Goal: Check status: Check status

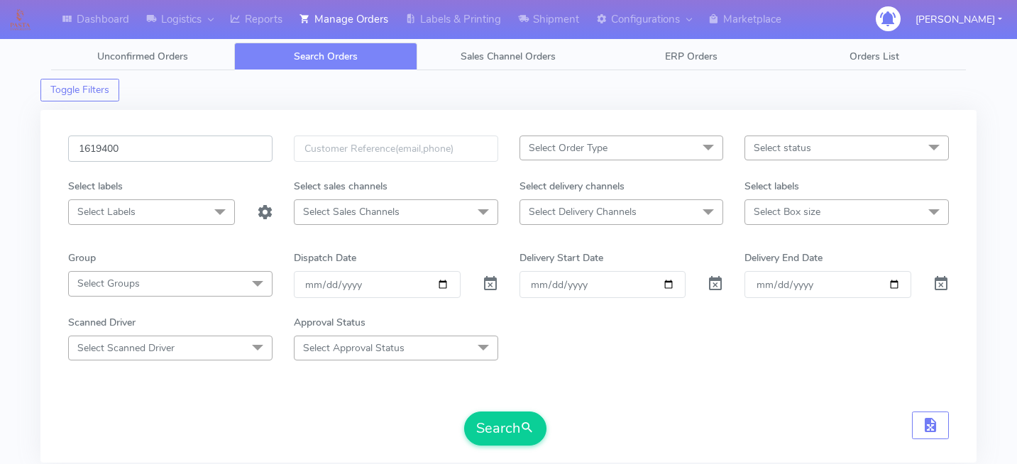
click at [170, 155] on input "1619400" at bounding box center [170, 149] width 204 height 26
paste input "1622513"
type input "1622513"
click at [501, 438] on button "Search" at bounding box center [505, 429] width 82 height 34
click at [182, 153] on input "1622513" at bounding box center [170, 149] width 204 height 26
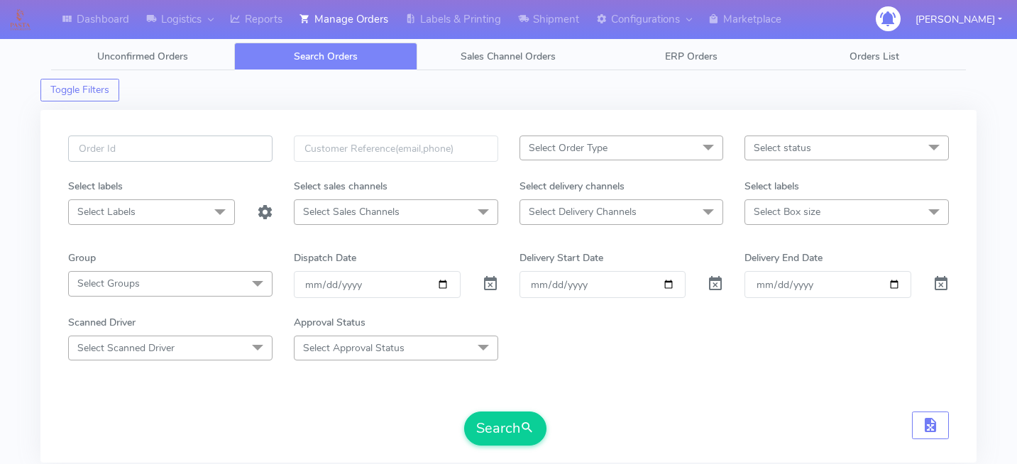
paste input "1622911"
type input "1622911"
click at [505, 447] on div "1622911 Select Order Type Select All MEALS ATAVI One Off Pasta Club Gift Kit Ev…" at bounding box center [509, 295] width 902 height 319
click at [518, 430] on button "Search" at bounding box center [505, 429] width 82 height 34
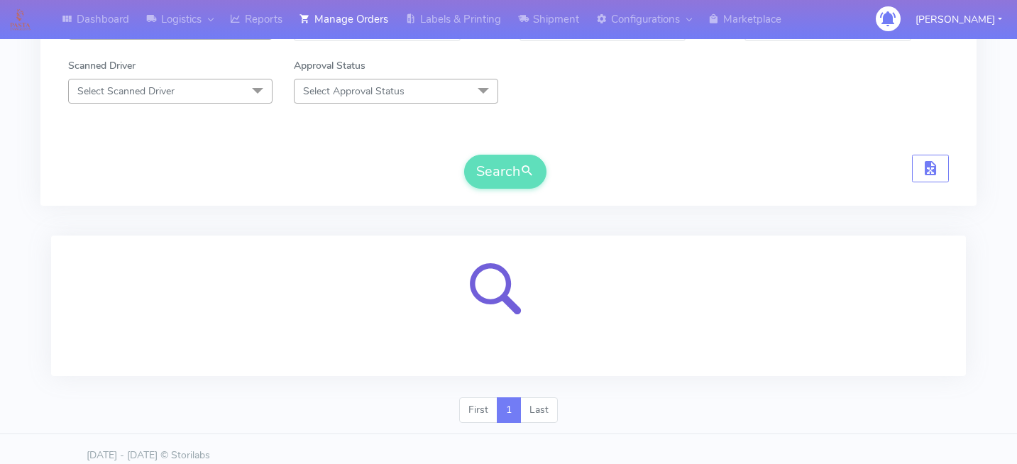
scroll to position [269, 0]
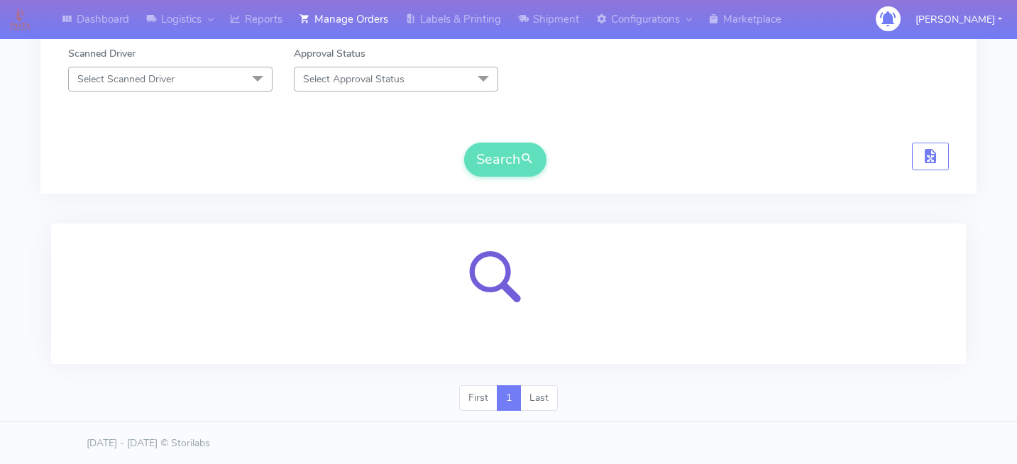
click at [713, 218] on div at bounding box center [508, 300] width 936 height 170
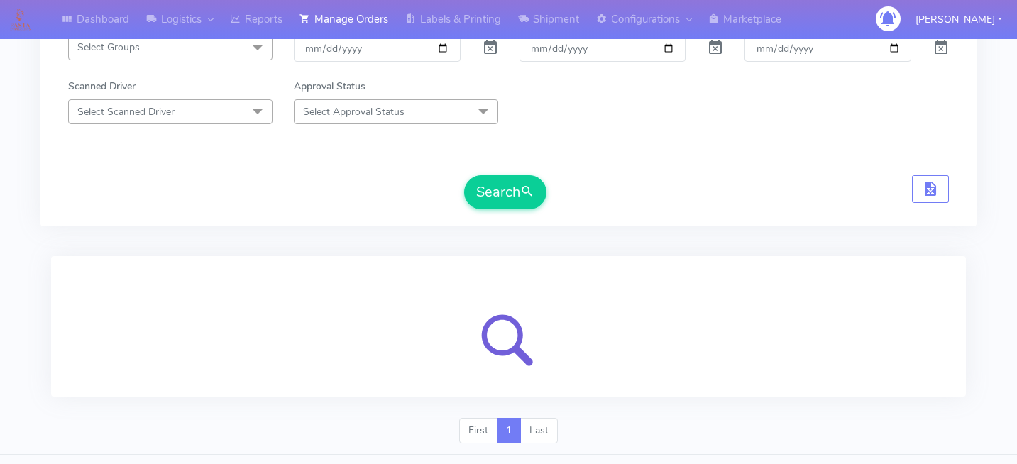
scroll to position [251, 0]
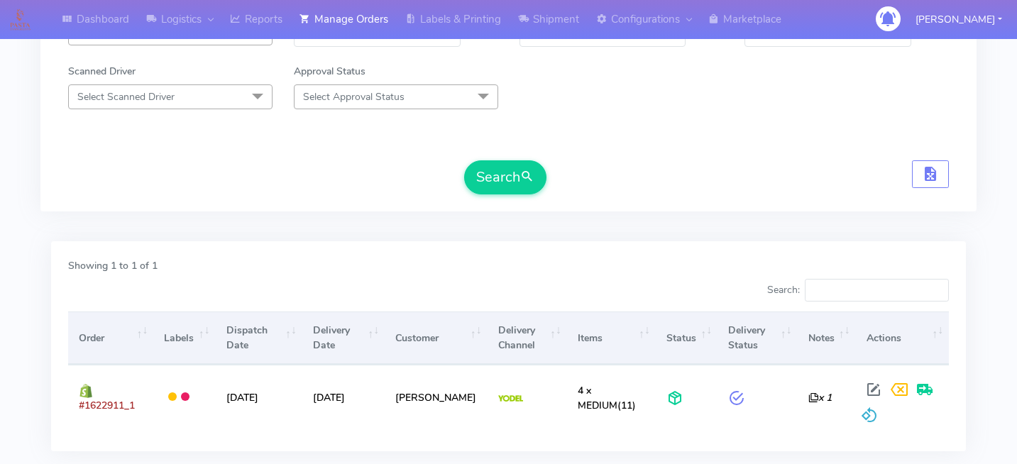
click at [872, 234] on div "Showing 1 to 1 of 1 Search: Order Labels Dispatch Date Delivery Date Customer D…" at bounding box center [508, 353] width 936 height 240
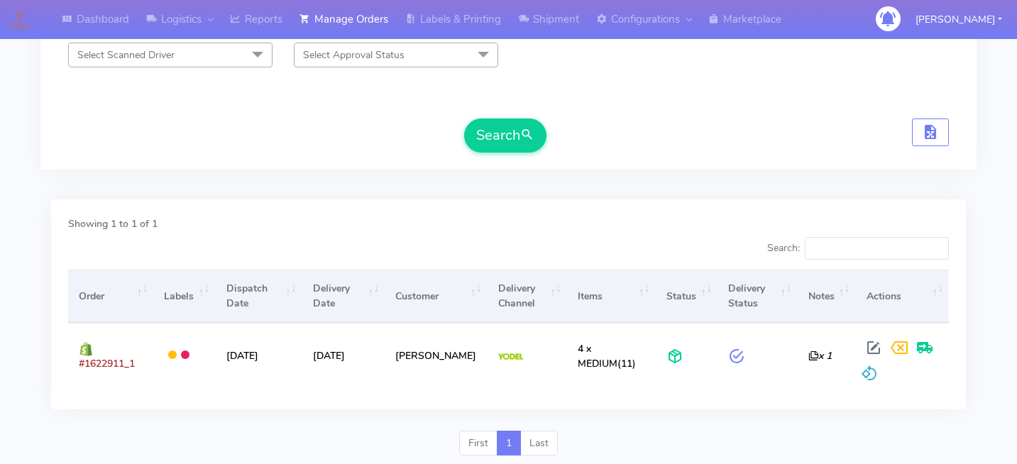
scroll to position [339, 0]
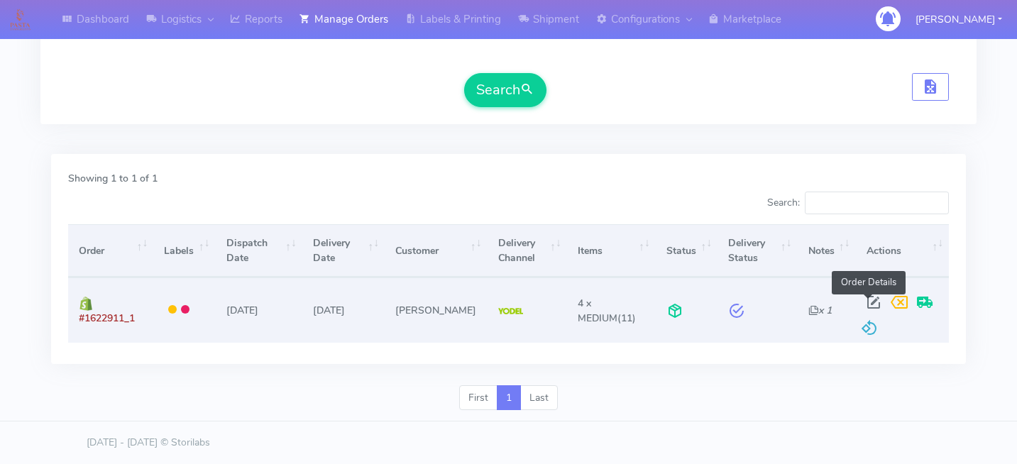
click at [865, 302] on span at bounding box center [874, 305] width 26 height 13
select select "5"
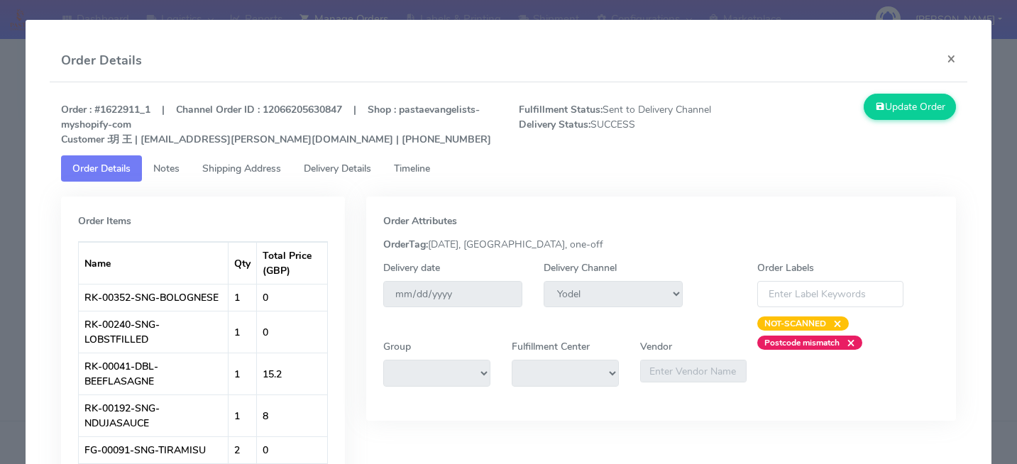
click at [371, 169] on span "Delivery Details" at bounding box center [337, 168] width 67 height 13
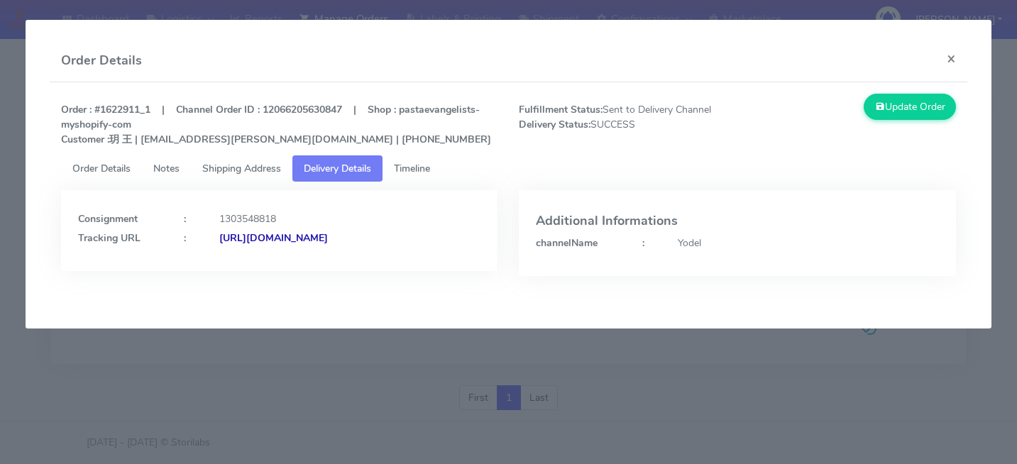
click at [420, 171] on span "Timeline" at bounding box center [412, 168] width 36 height 13
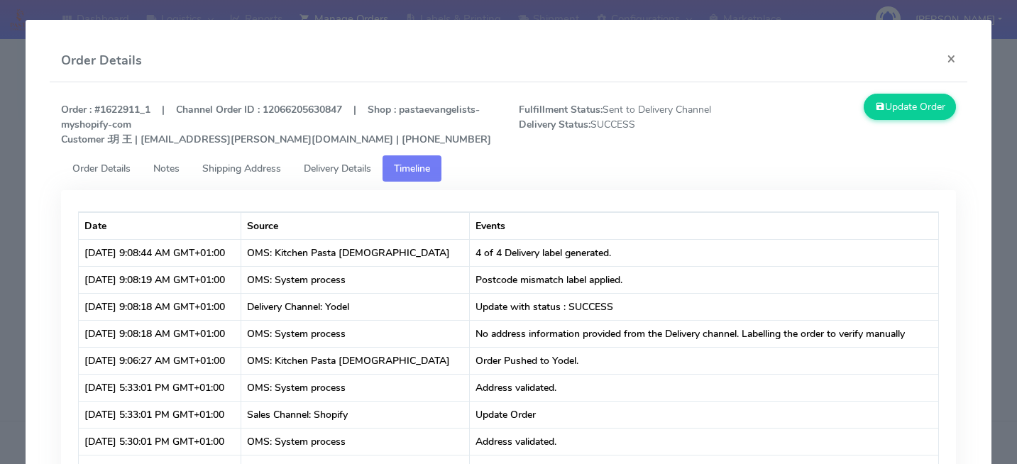
click at [352, 179] on link "Delivery Details" at bounding box center [338, 168] width 90 height 26
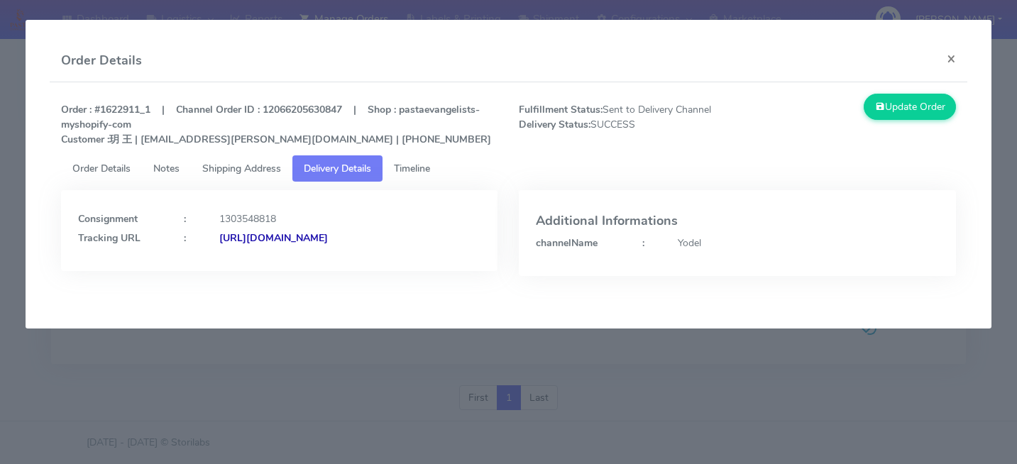
click at [469, 412] on modal-container "Order Details × Order : #1622911_1 | Channel Order ID : 12066205630847 | Shop :…" at bounding box center [508, 232] width 1017 height 464
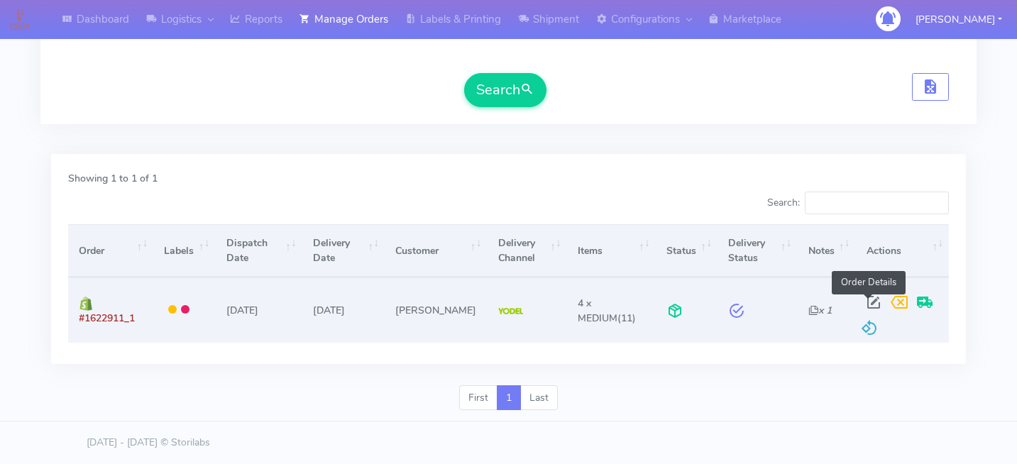
click at [863, 299] on span at bounding box center [874, 305] width 26 height 13
select select "5"
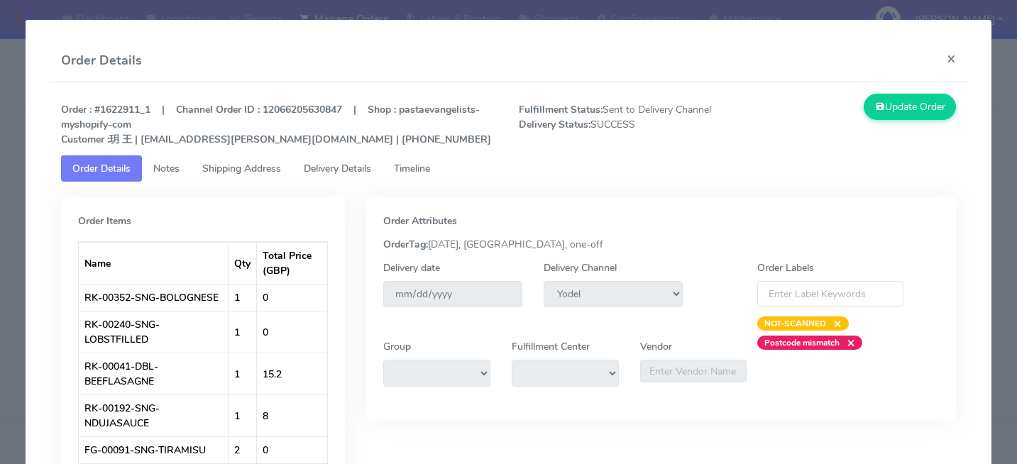
click at [364, 181] on link "Delivery Details" at bounding box center [338, 168] width 90 height 26
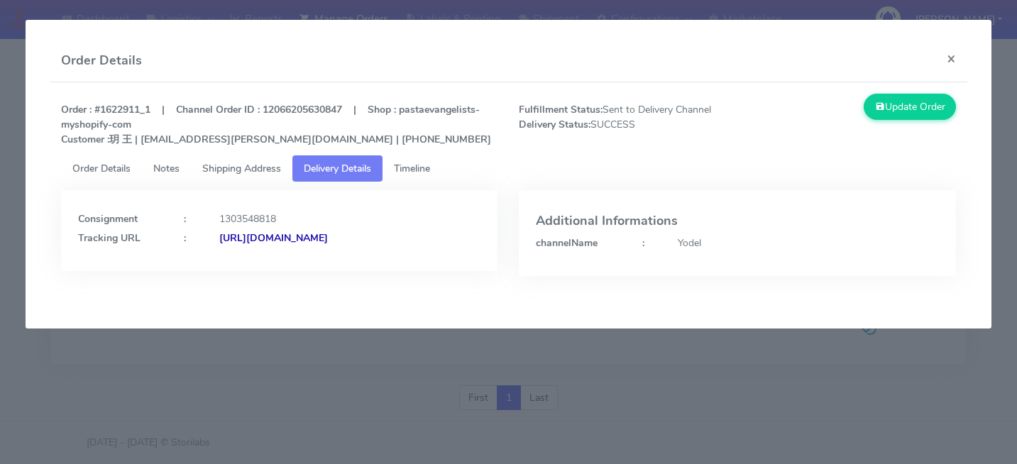
click at [299, 245] on strong "[URL][DOMAIN_NAME]" at bounding box center [273, 237] width 109 height 13
click at [170, 403] on modal-container "Order Details × Order : #1622911_1 | Channel Order ID : 12066205630847 | Shop :…" at bounding box center [508, 232] width 1017 height 464
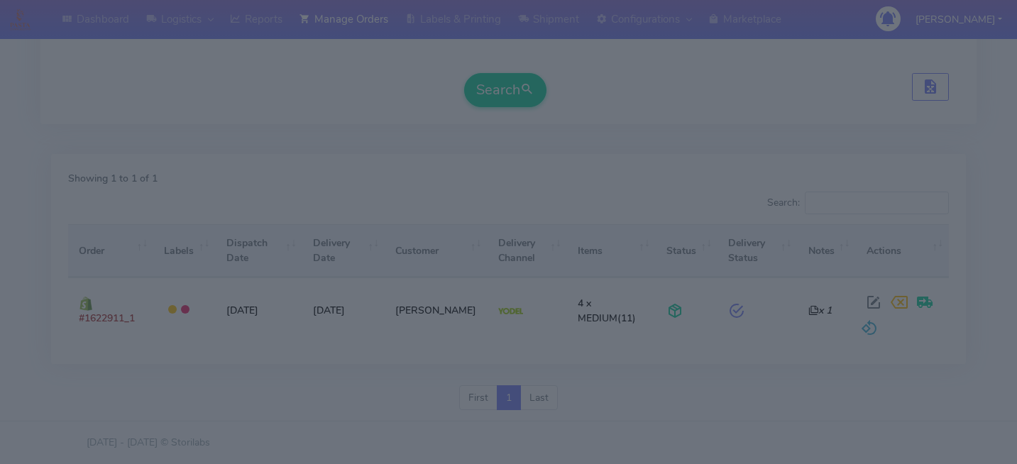
scroll to position [0, 0]
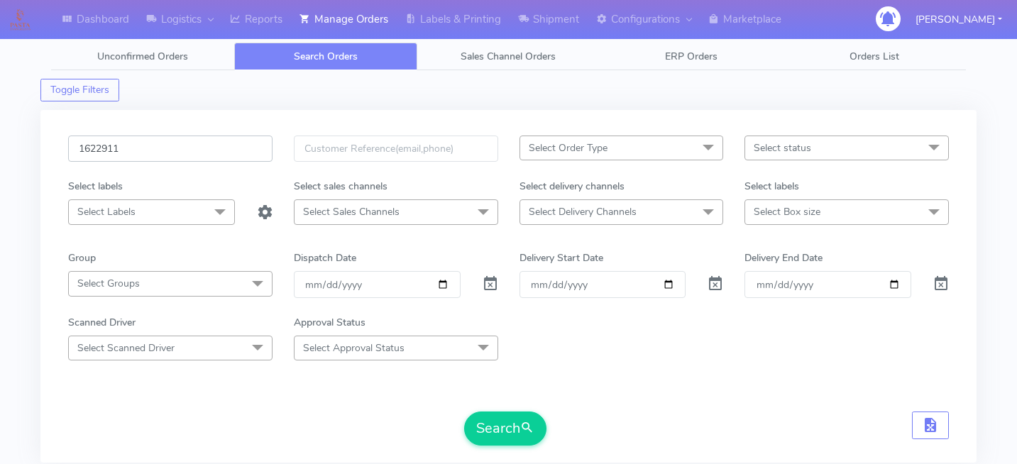
click at [185, 148] on input "1622911" at bounding box center [170, 149] width 204 height 26
paste input "1622231"
type input "1622231"
click at [482, 422] on button "Search" at bounding box center [505, 429] width 82 height 34
click at [207, 140] on input "1622231" at bounding box center [170, 149] width 204 height 26
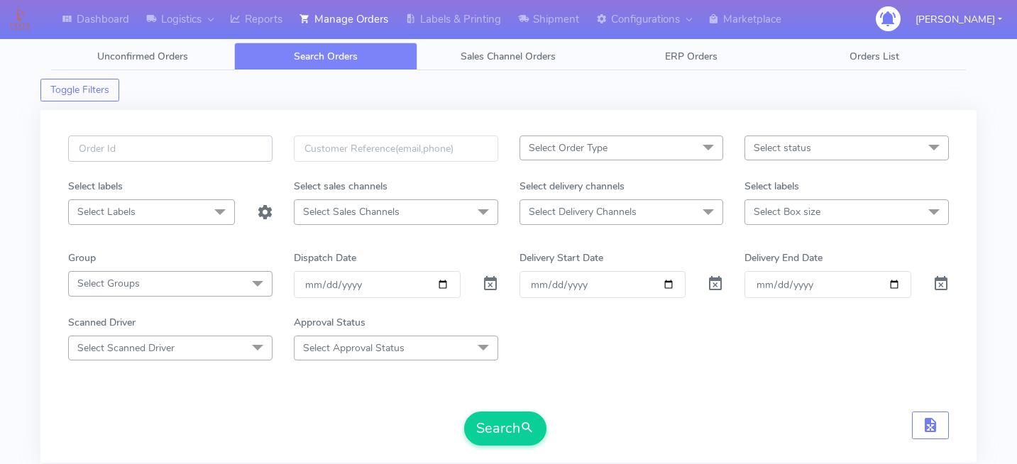
paste input "1622249"
type input "1622249"
click at [501, 429] on button "Search" at bounding box center [505, 429] width 82 height 34
click at [186, 147] on input "1622249" at bounding box center [170, 149] width 204 height 26
paste input "1622701"
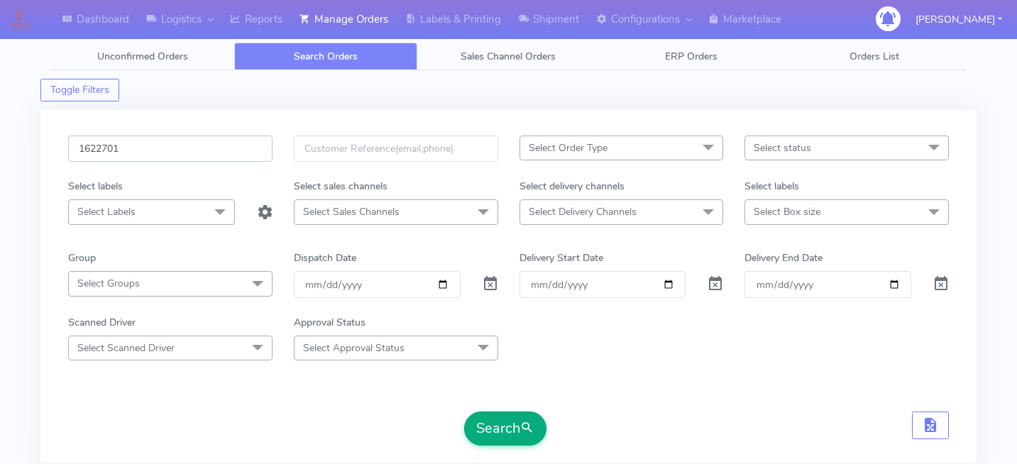
type input "1622701"
click at [502, 435] on button "Search" at bounding box center [505, 429] width 82 height 34
click at [165, 145] on input "1622701" at bounding box center [170, 149] width 204 height 26
paste input "1620920"
type input "1620920"
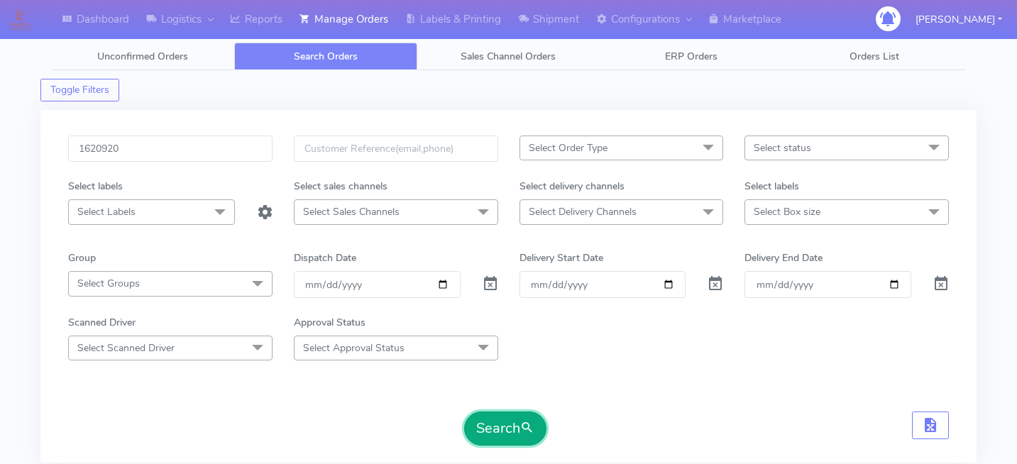
click at [487, 432] on button "Search" at bounding box center [505, 429] width 82 height 34
click at [214, 154] on input "1620920" at bounding box center [170, 149] width 204 height 26
paste input "1619369"
type input "1619369"
click at [486, 416] on button "Search" at bounding box center [505, 429] width 82 height 34
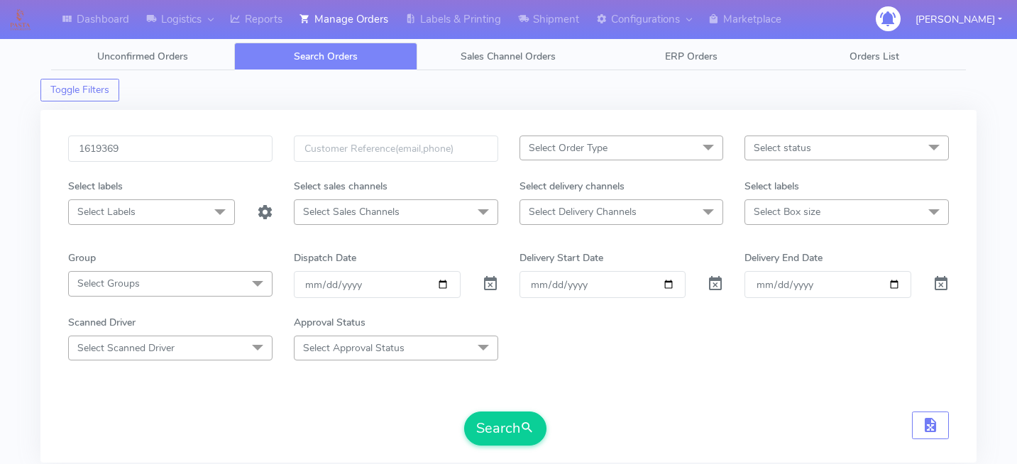
click at [166, 134] on div "1619369 Select Order Type Select All MEALS ATAVI One Off Pasta Club Gift Kit Ev…" at bounding box center [508, 286] width 936 height 353
click at [185, 156] on input "1619369" at bounding box center [170, 149] width 204 height 26
paste input "1619985"
type input "1619985"
click at [519, 432] on button "Search" at bounding box center [505, 429] width 82 height 34
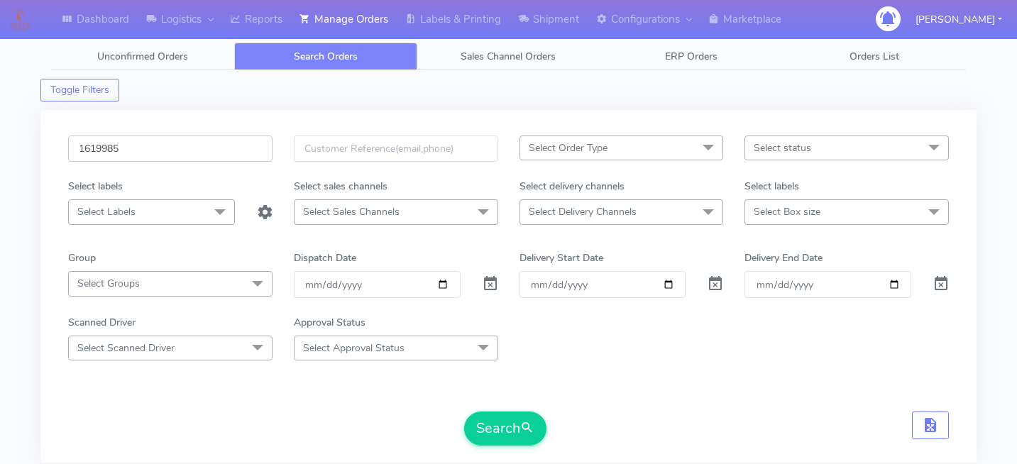
click at [168, 148] on input "1619985" at bounding box center [170, 149] width 204 height 26
paste input "1619369A"
type input "1619369A"
click at [498, 433] on button "Search" at bounding box center [505, 429] width 82 height 34
click at [151, 144] on input "1619369A" at bounding box center [170, 149] width 204 height 26
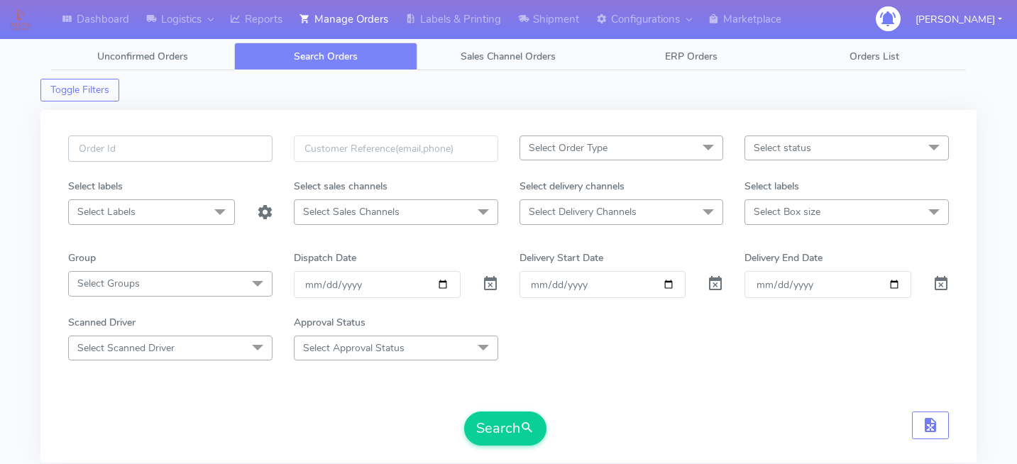
paste input "1624124"
click at [508, 422] on button "Search" at bounding box center [505, 429] width 82 height 34
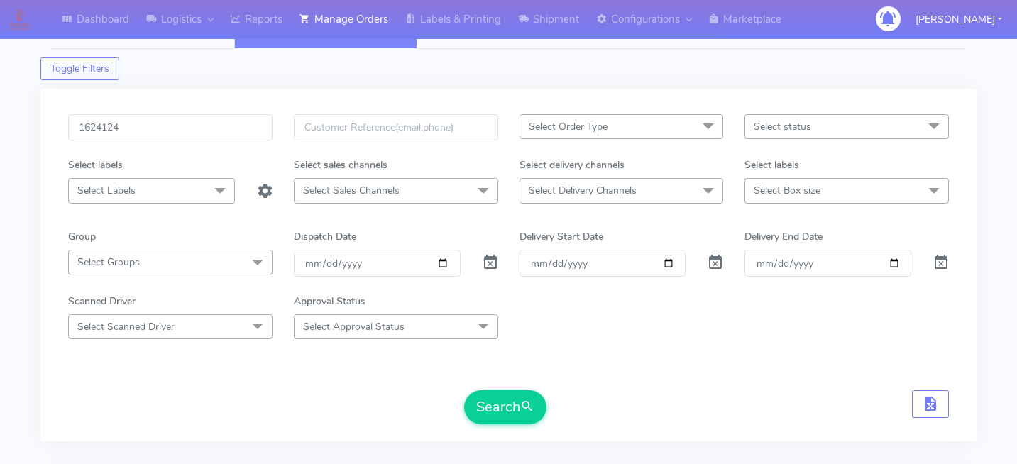
scroll to position [18, 0]
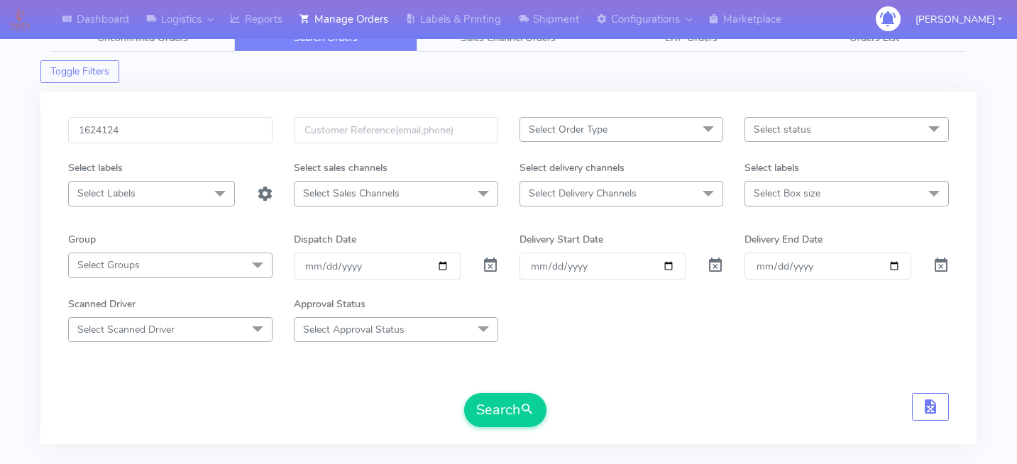
click at [1007, 230] on div "Dashboard Logistics London Logistics Reports Manage Orders Labels & Printing Sh…" at bounding box center [508, 340] width 1017 height 666
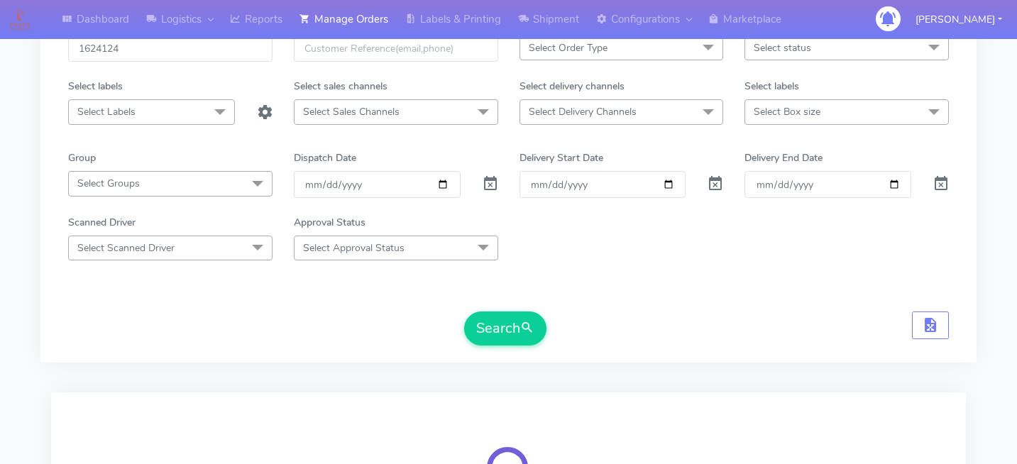
scroll to position [102, 0]
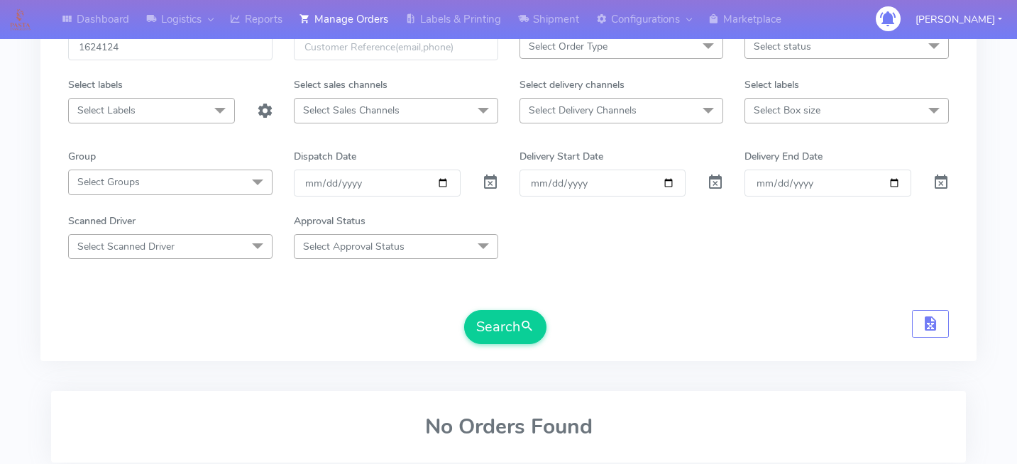
click at [659, 309] on form "1624124 Select Order Type Select All MEALS ATAVI One Off Pasta Club Gift Kit Ev…" at bounding box center [508, 189] width 881 height 310
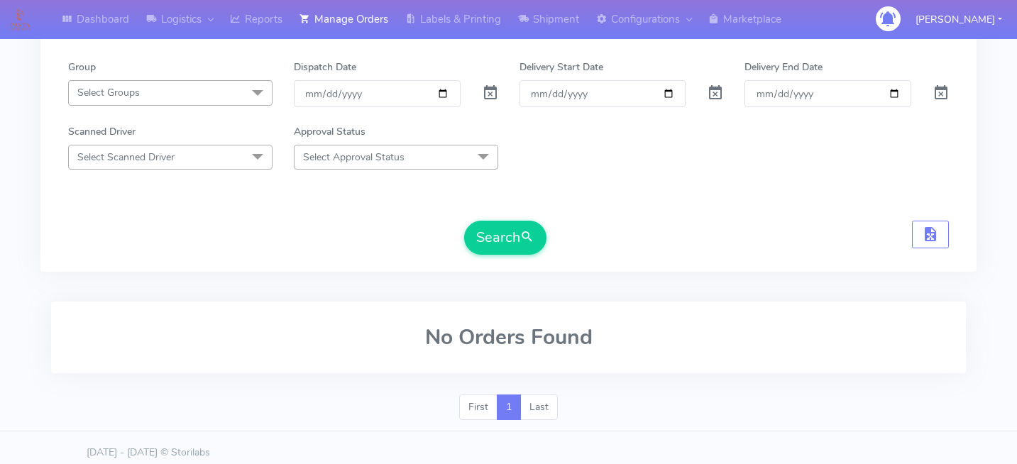
scroll to position [200, 0]
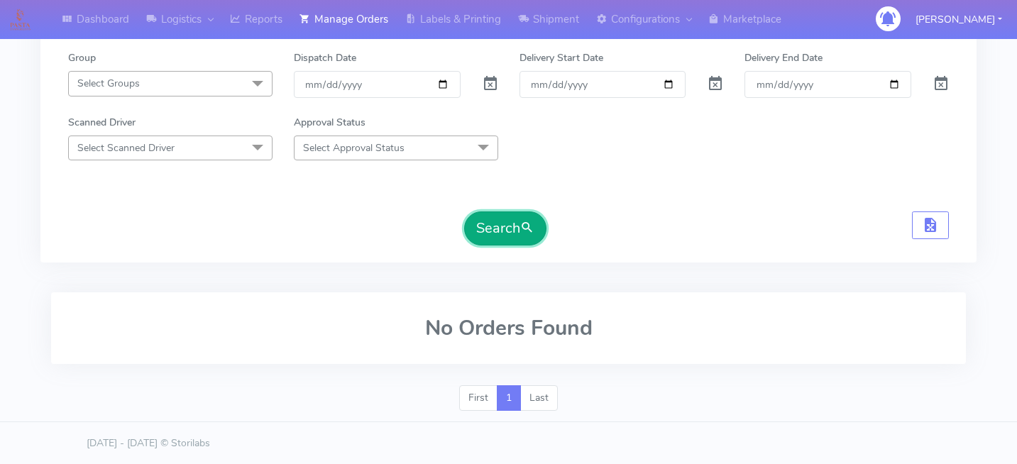
click at [506, 222] on button "Search" at bounding box center [505, 229] width 82 height 34
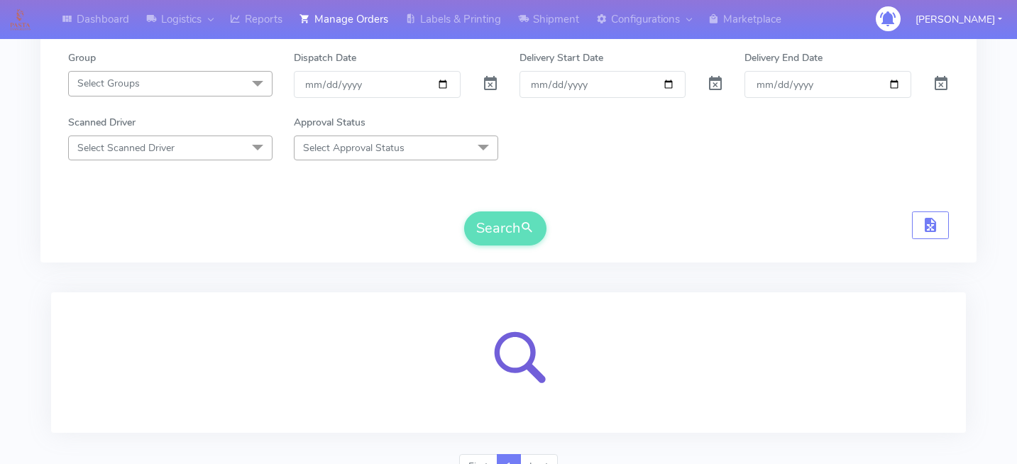
click at [725, 204] on form "1624124 Select Order Type Select All MEALS ATAVI One Off Pasta Club Gift Kit Ev…" at bounding box center [508, 90] width 881 height 310
click at [761, 215] on div "Search" at bounding box center [508, 229] width 881 height 34
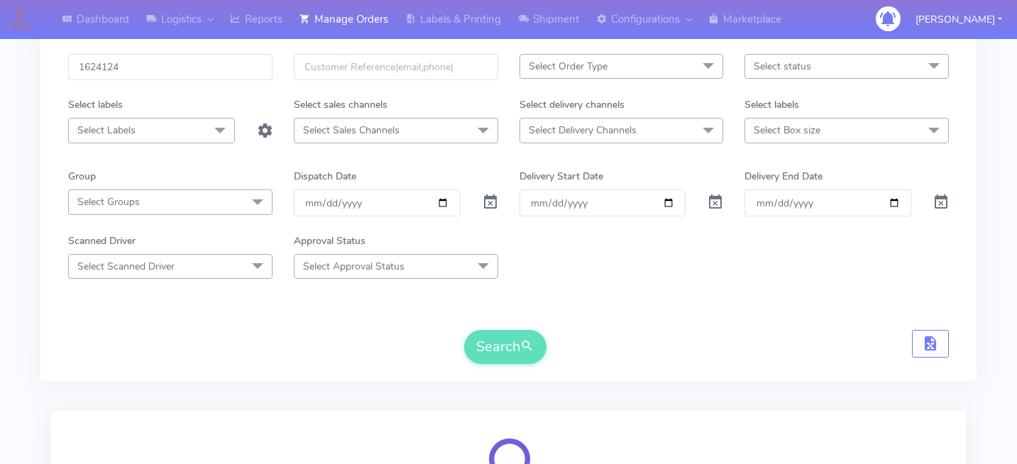
scroll to position [50, 0]
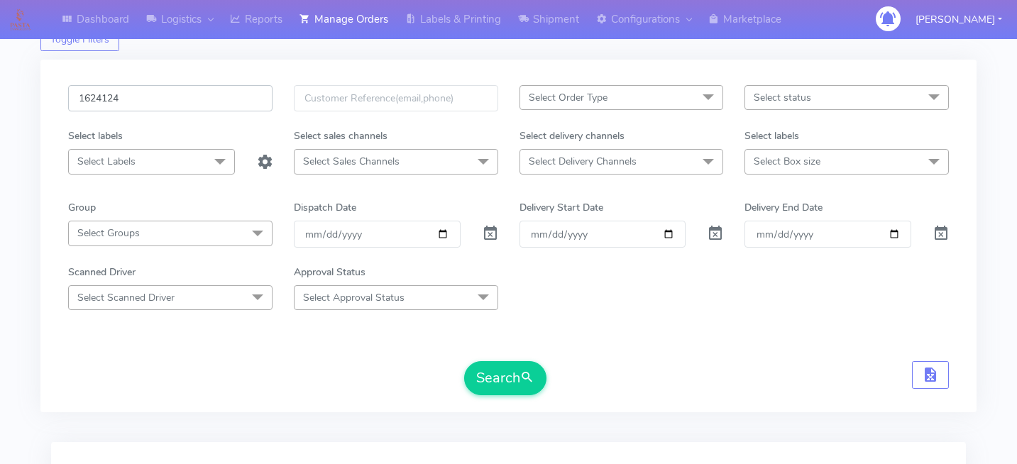
click at [190, 92] on input "1624124" at bounding box center [170, 98] width 204 height 26
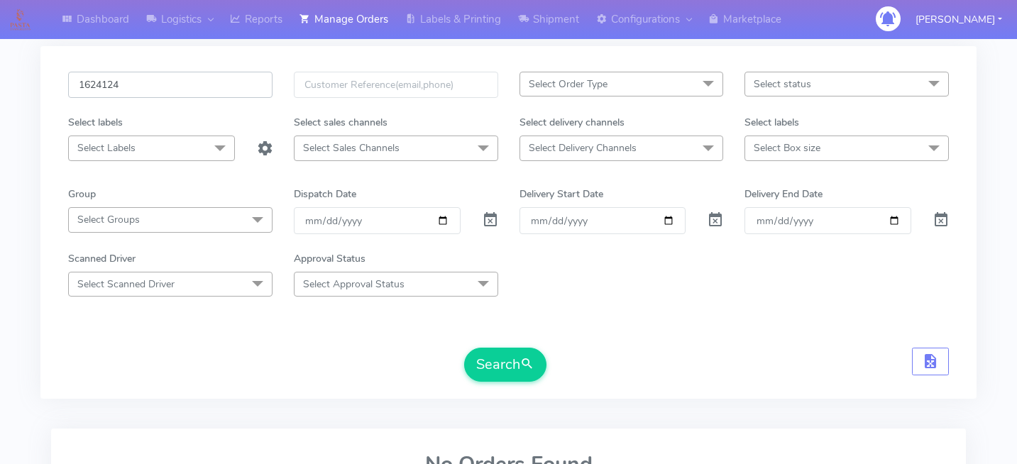
scroll to position [0, 0]
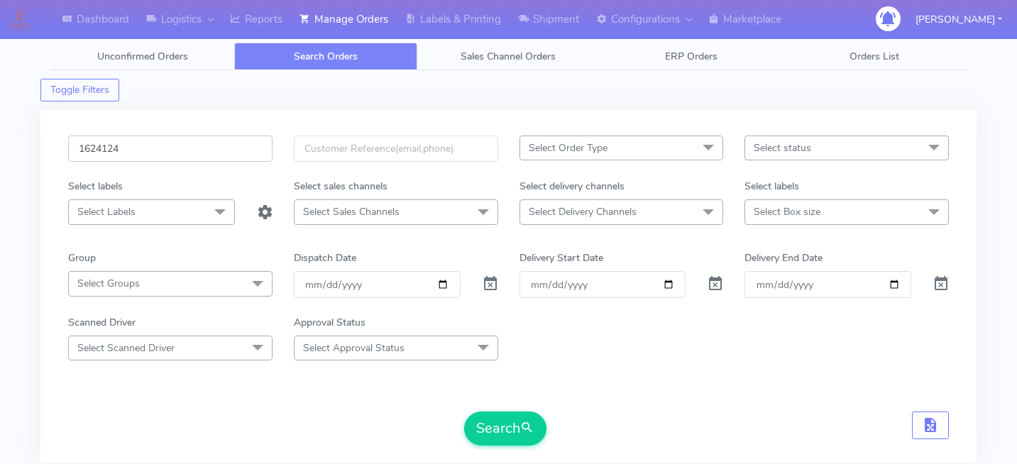
type input "162412"
paste input "1621213"
type input "1621213"
click at [481, 427] on button "Search" at bounding box center [505, 429] width 82 height 34
click at [182, 161] on input "1621213" at bounding box center [170, 149] width 204 height 26
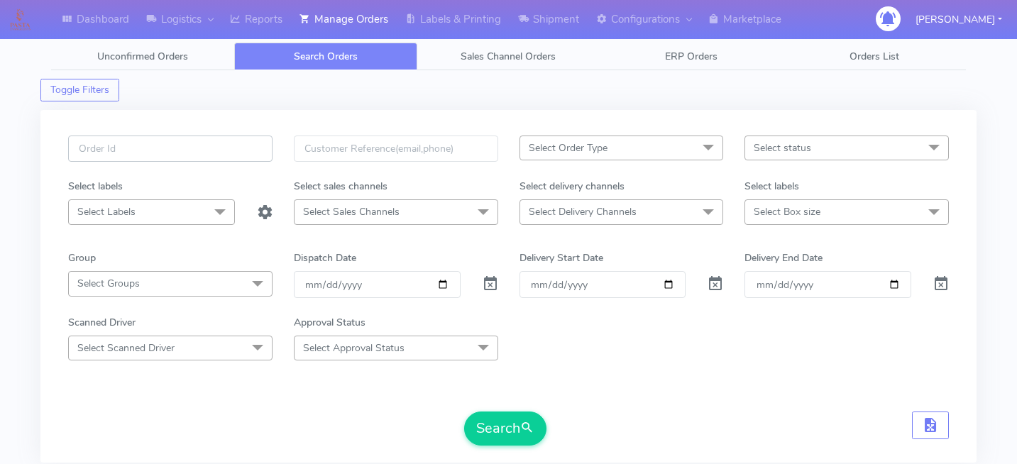
paste input "1618748"
type input "1618748"
click at [491, 424] on button "Search" at bounding box center [505, 429] width 82 height 34
click at [736, 357] on div "Scanned Driver Select Scanned Driver Select All Test Driver [PERSON_NAME] Abdul…" at bounding box center [509, 337] width 902 height 45
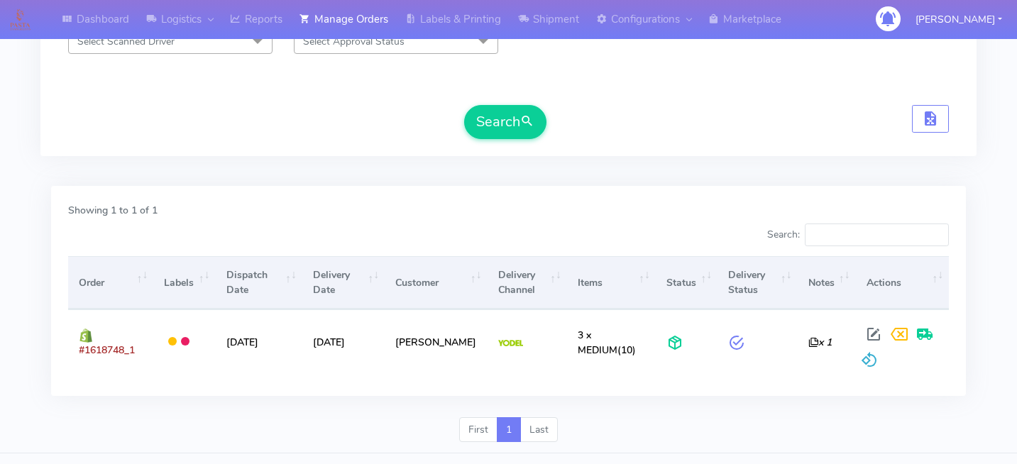
scroll to position [304, 0]
